Goal: Check status: Check status

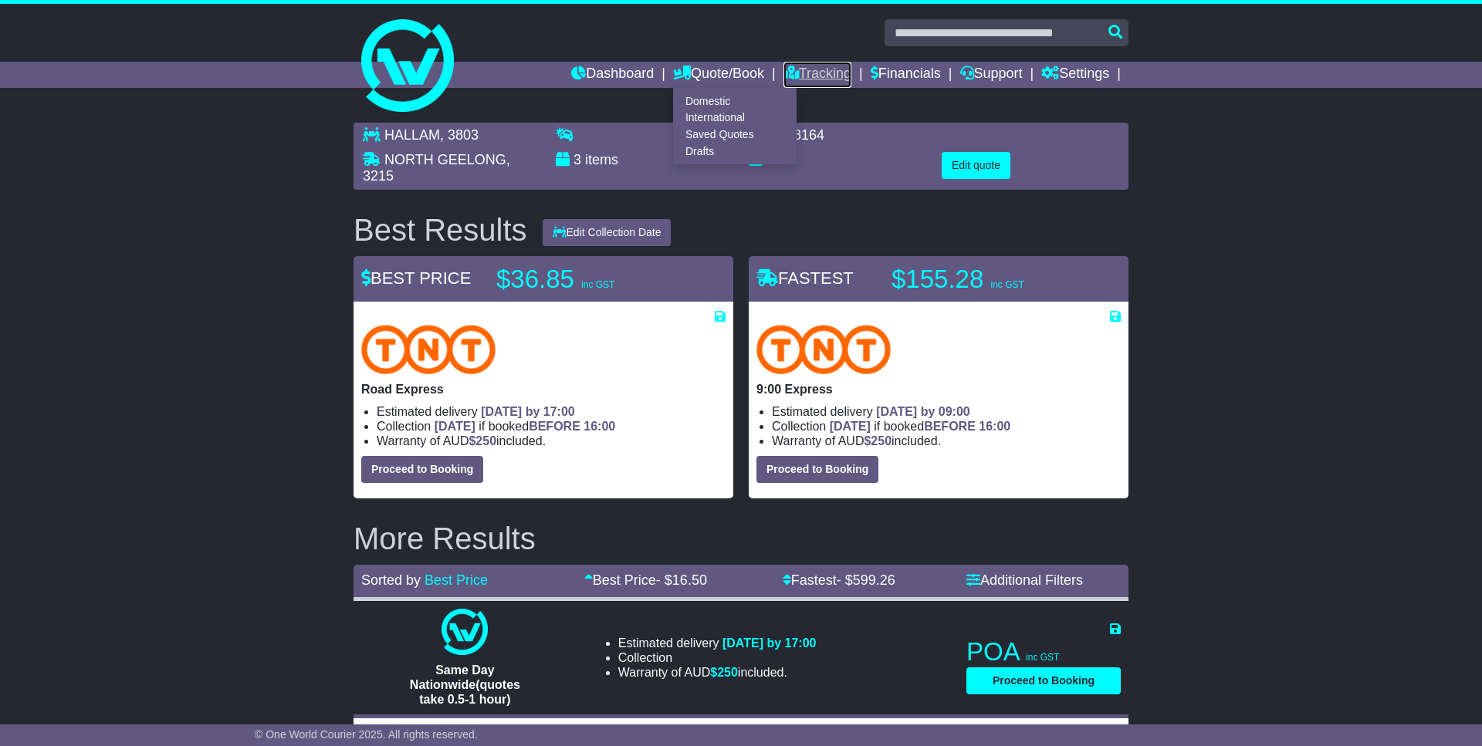
click at [793, 66] on link "Tracking" at bounding box center [817, 75] width 68 height 26
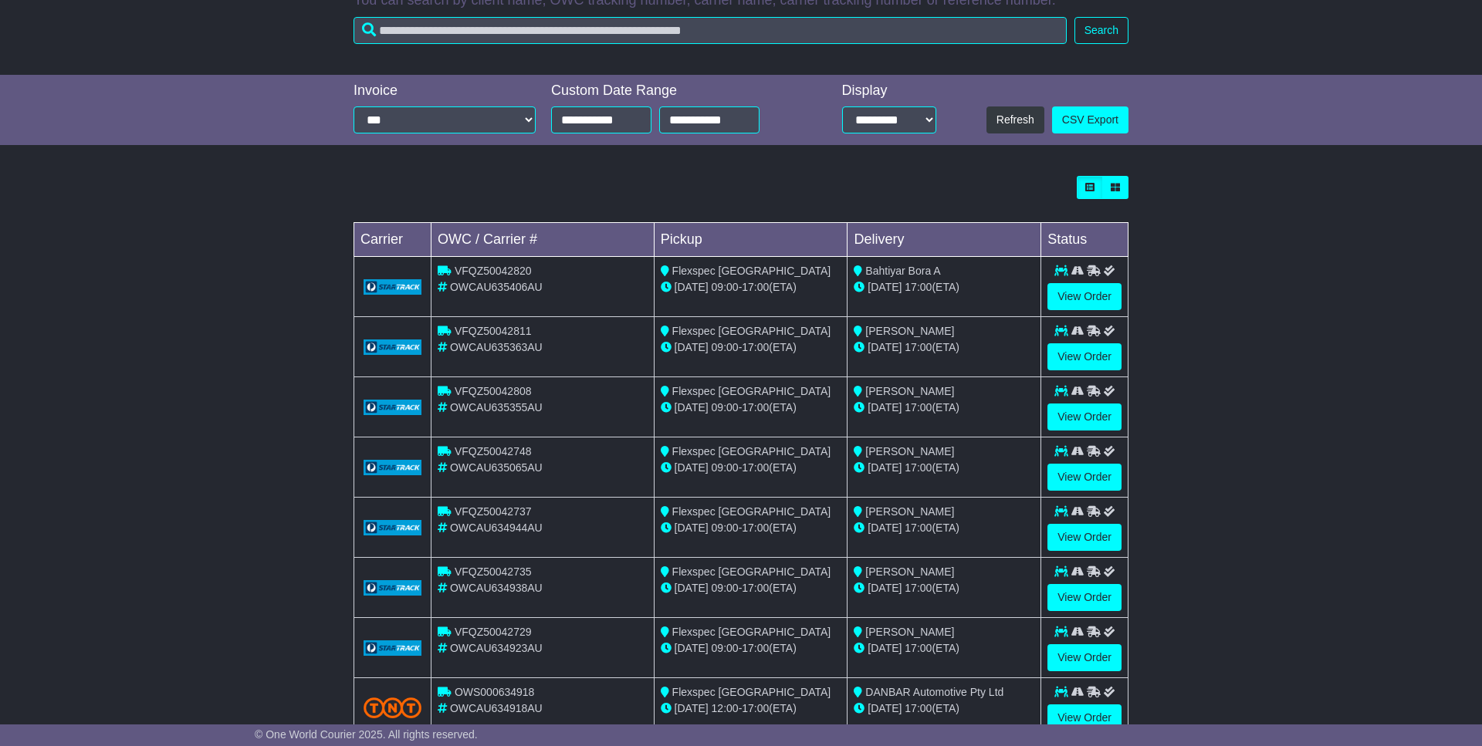
scroll to position [280, 0]
click at [1078, 413] on link "View Order" at bounding box center [1084, 416] width 74 height 27
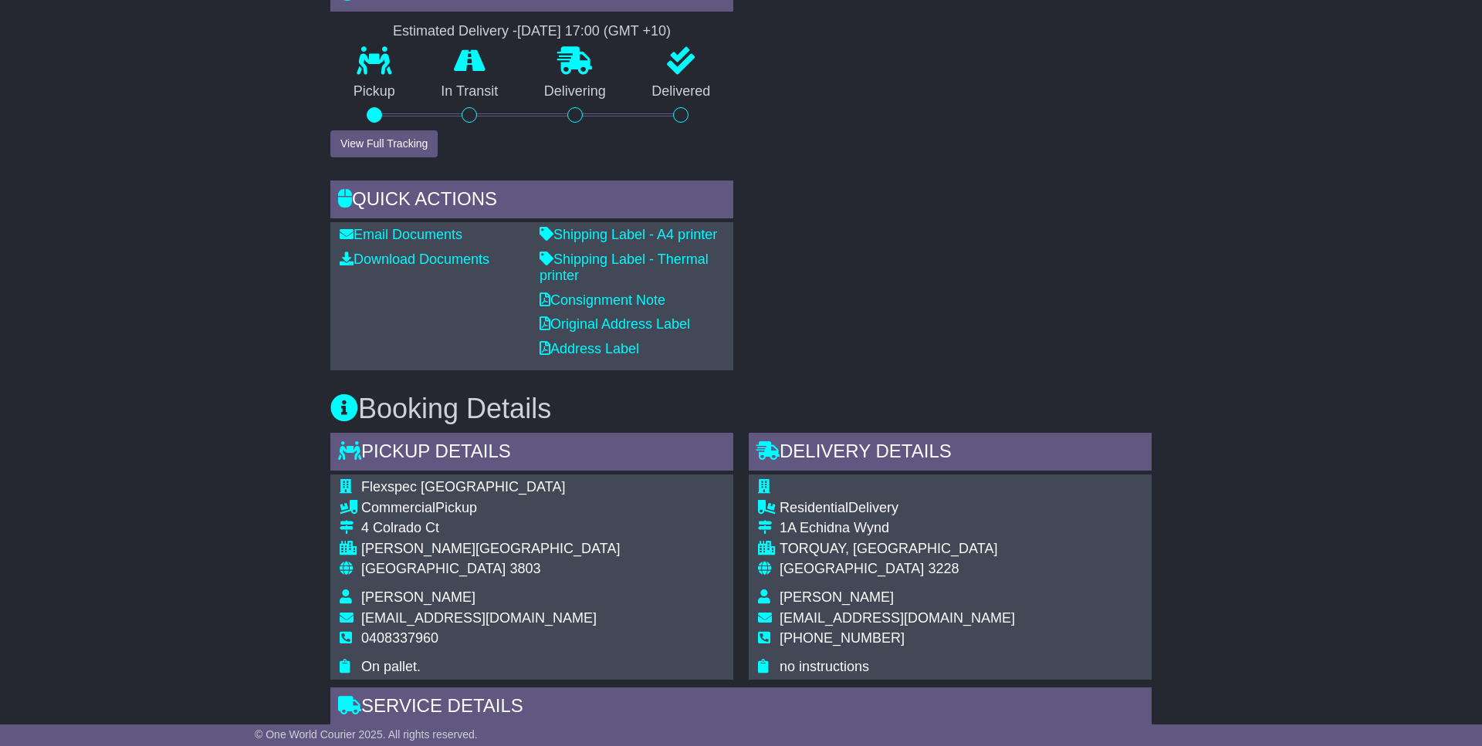
scroll to position [575, 0]
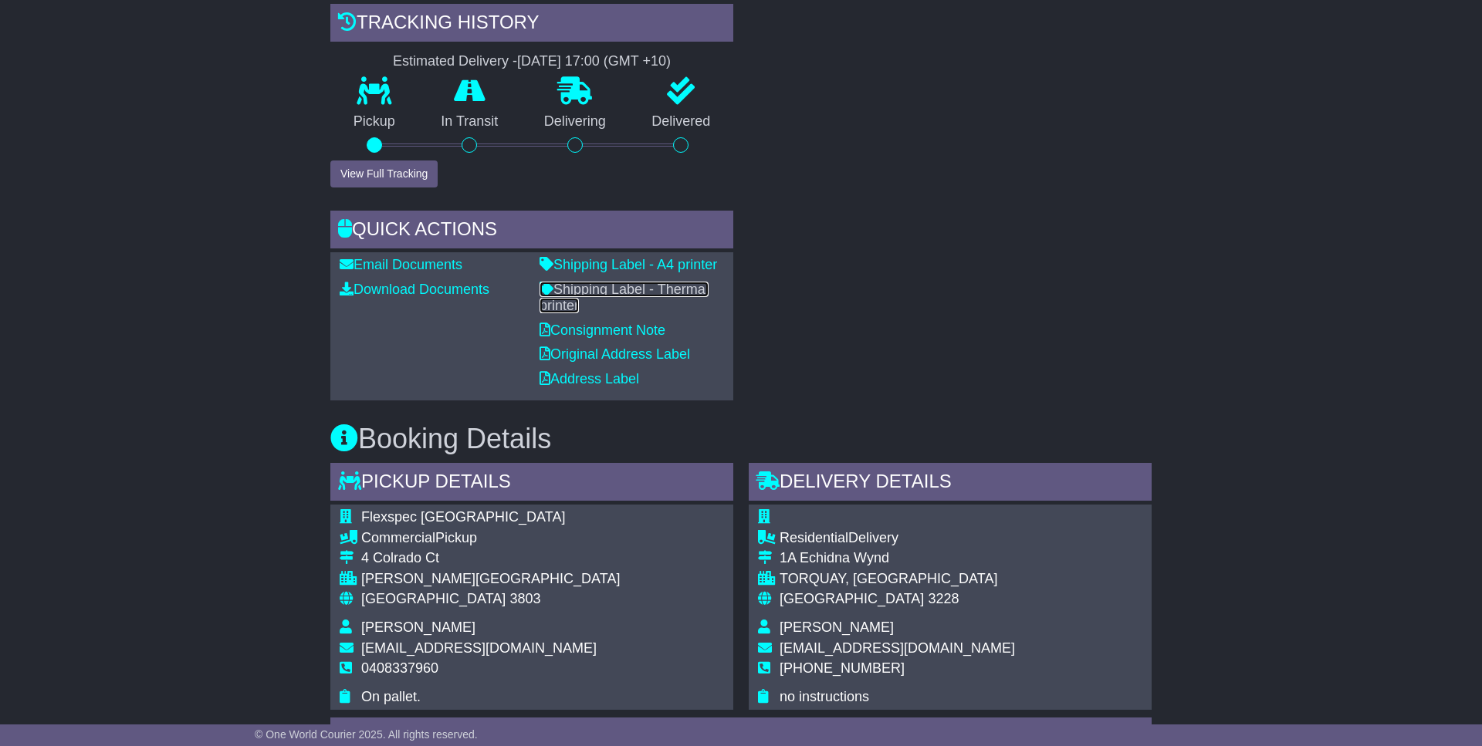
click at [640, 286] on link "Shipping Label - Thermal printer" at bounding box center [623, 298] width 169 height 32
